Goal: Find specific page/section: Find specific page/section

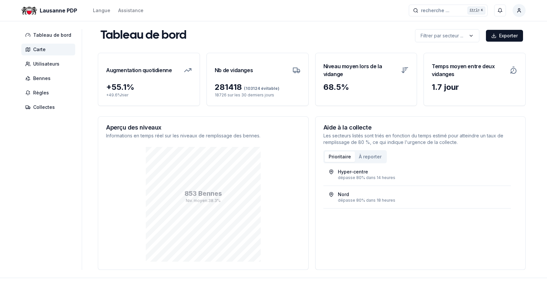
click at [42, 48] on span "Carte" at bounding box center [39, 49] width 12 height 7
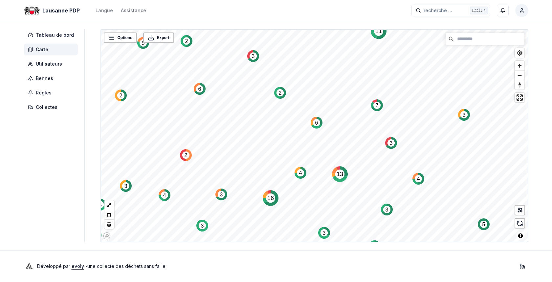
drag, startPoint x: 269, startPoint y: 89, endPoint x: 280, endPoint y: 164, distance: 75.7
click at [280, 99] on icon "2" at bounding box center [280, 93] width 12 height 12
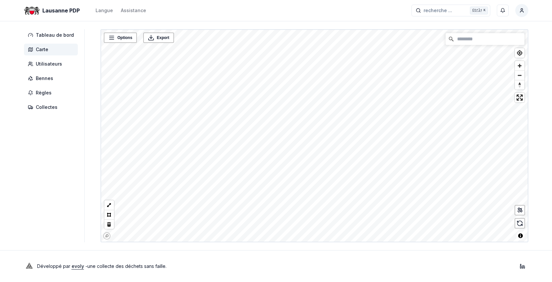
click at [375, 273] on div "Lausanne PDP Langue Assistance recherche ... recherche ... Ctrl+ K Briod Pierre…" at bounding box center [276, 141] width 552 height 282
click at [156, 66] on link "Rue Edith-Burger, en face du nr°8 - 25321" at bounding box center [158, 66] width 84 height 5
click at [252, 95] on link "[PERSON_NAME], en face du nr°4 - 25329" at bounding box center [255, 95] width 84 height 5
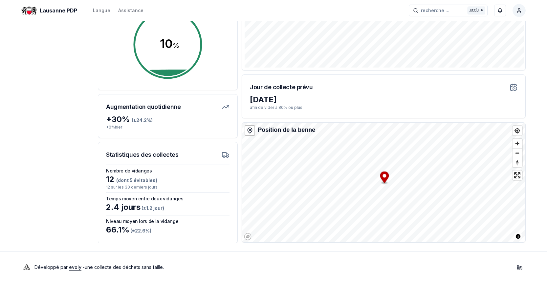
scroll to position [117, 0]
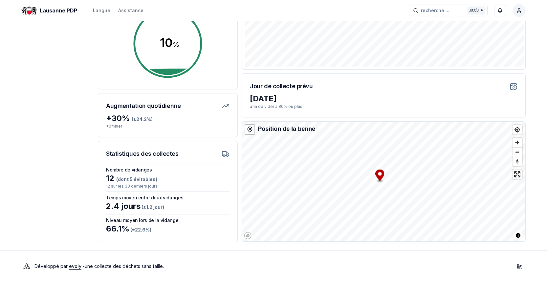
click at [356, 95] on div "27 août 2025" at bounding box center [384, 99] width 268 height 11
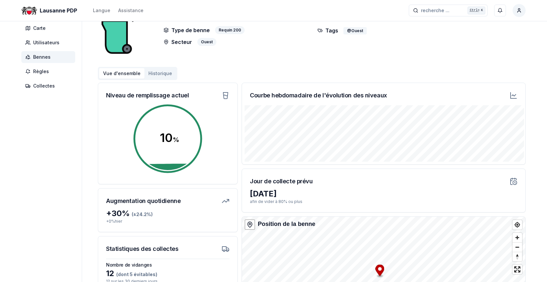
scroll to position [33, 0]
